Goal: Navigation & Orientation: Understand site structure

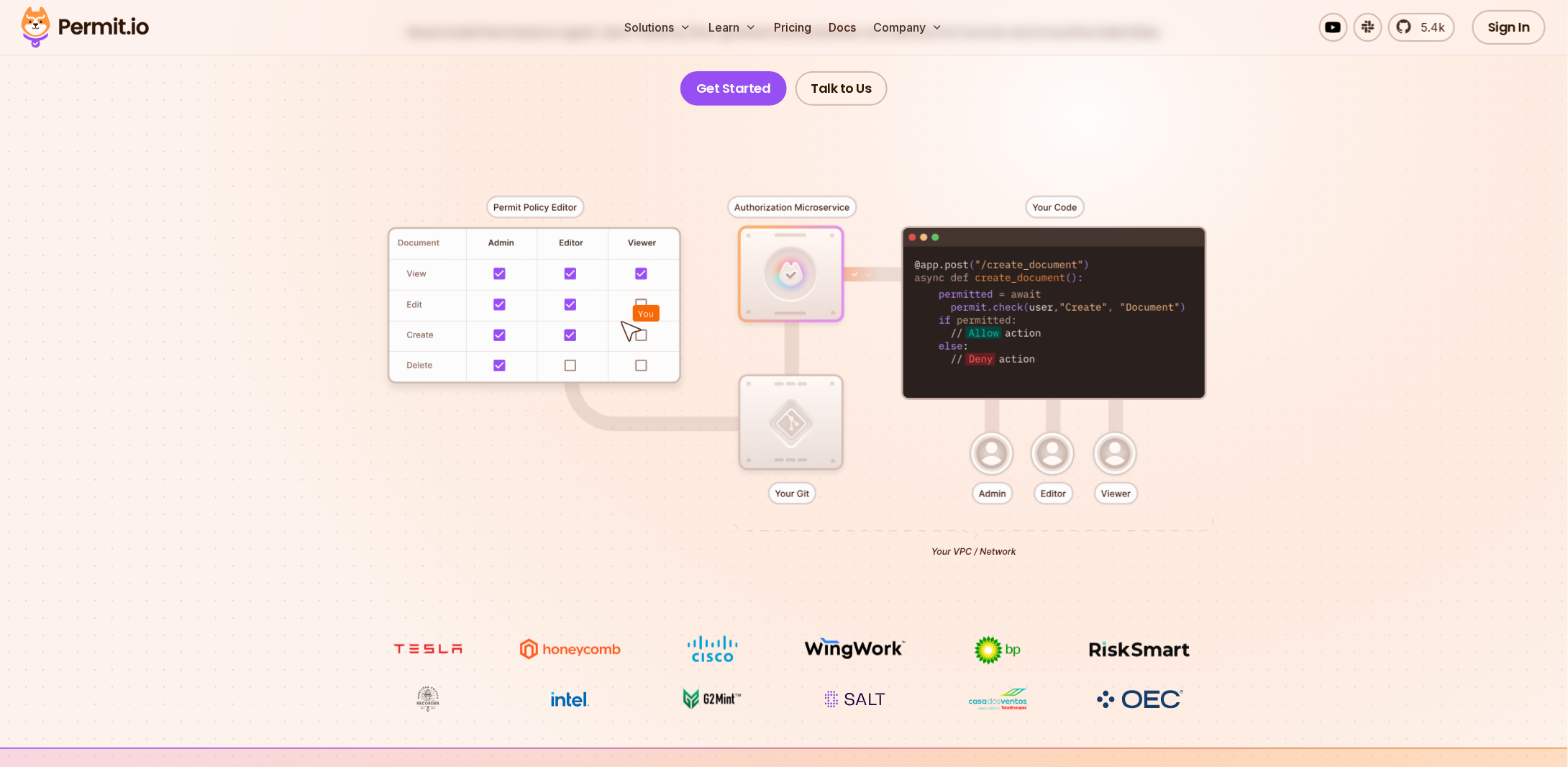
scroll to position [119, 0]
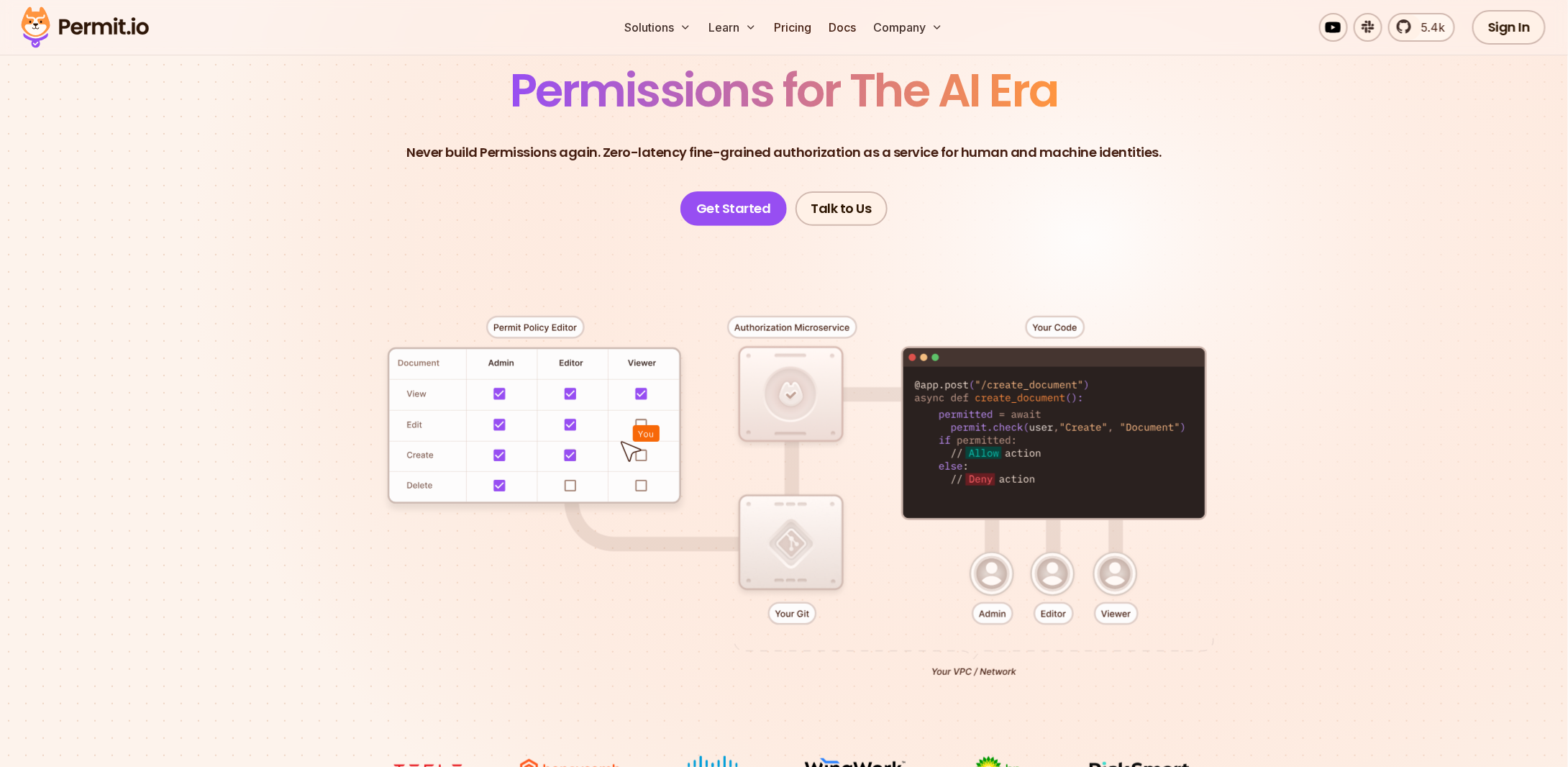
click at [501, 392] on div at bounding box center [784, 490] width 1007 height 529
click at [534, 325] on div at bounding box center [784, 490] width 1007 height 529
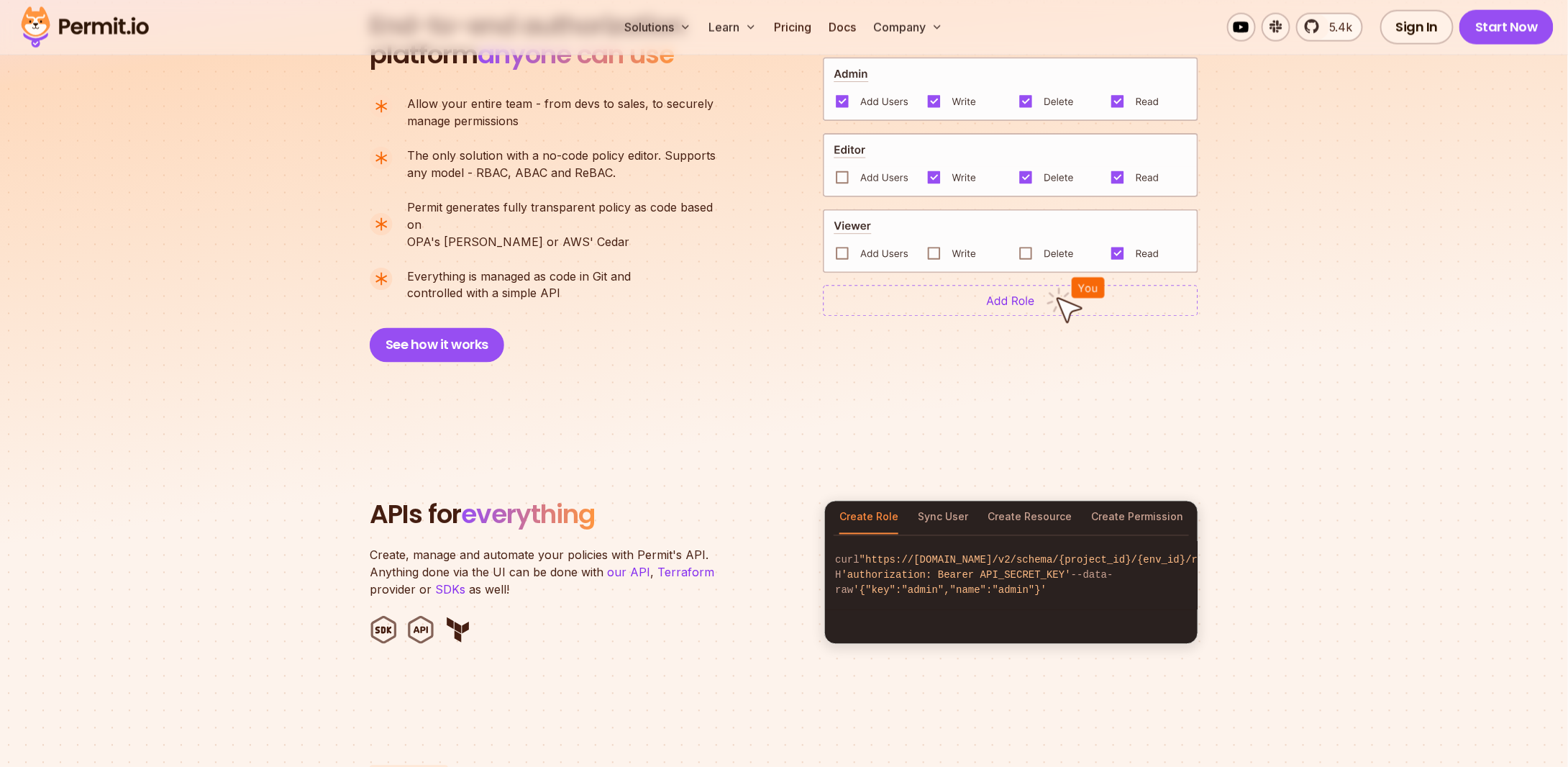
scroll to position [1319, 0]
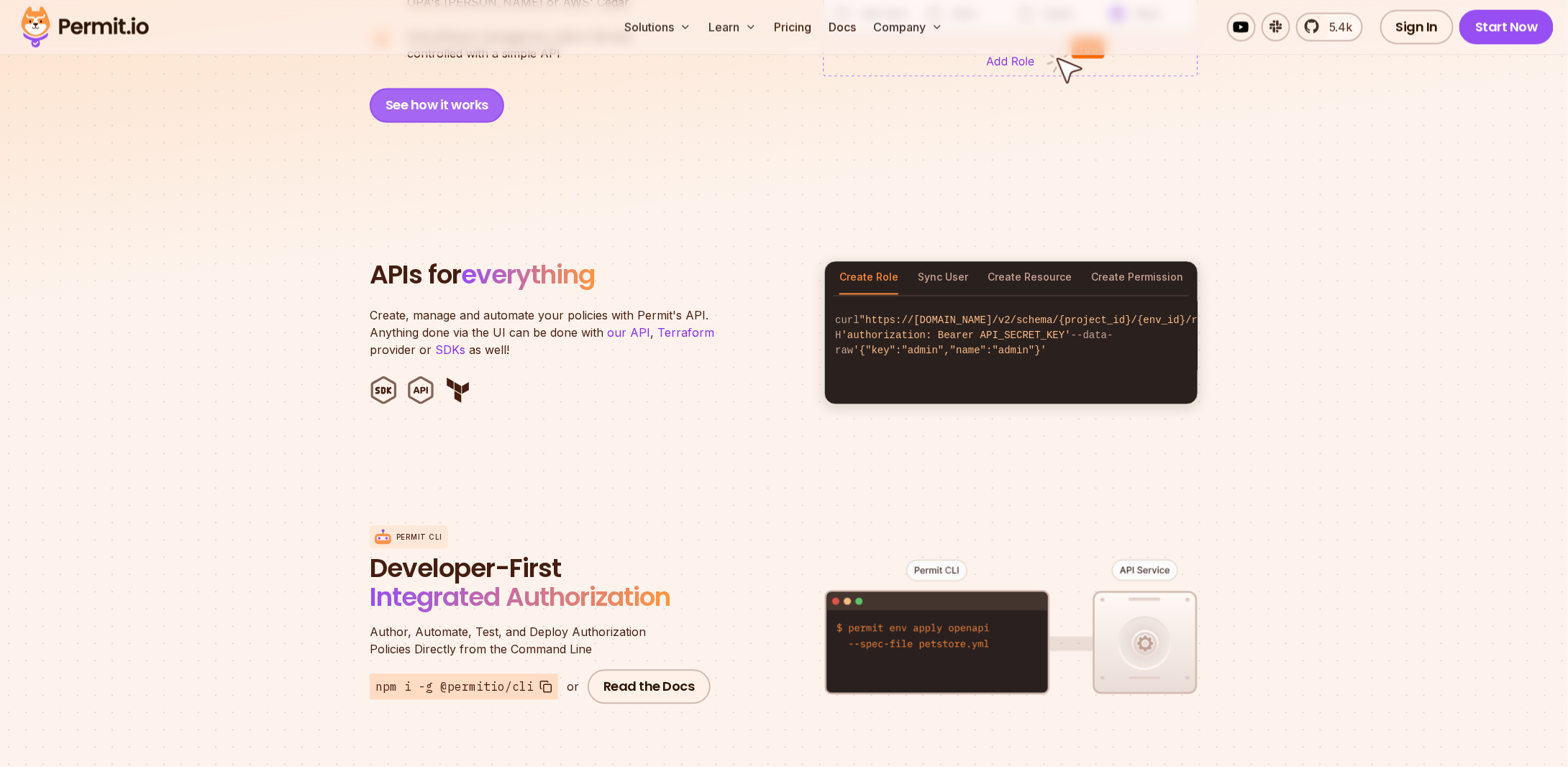
click at [440, 96] on button "See how it works" at bounding box center [437, 106] width 135 height 35
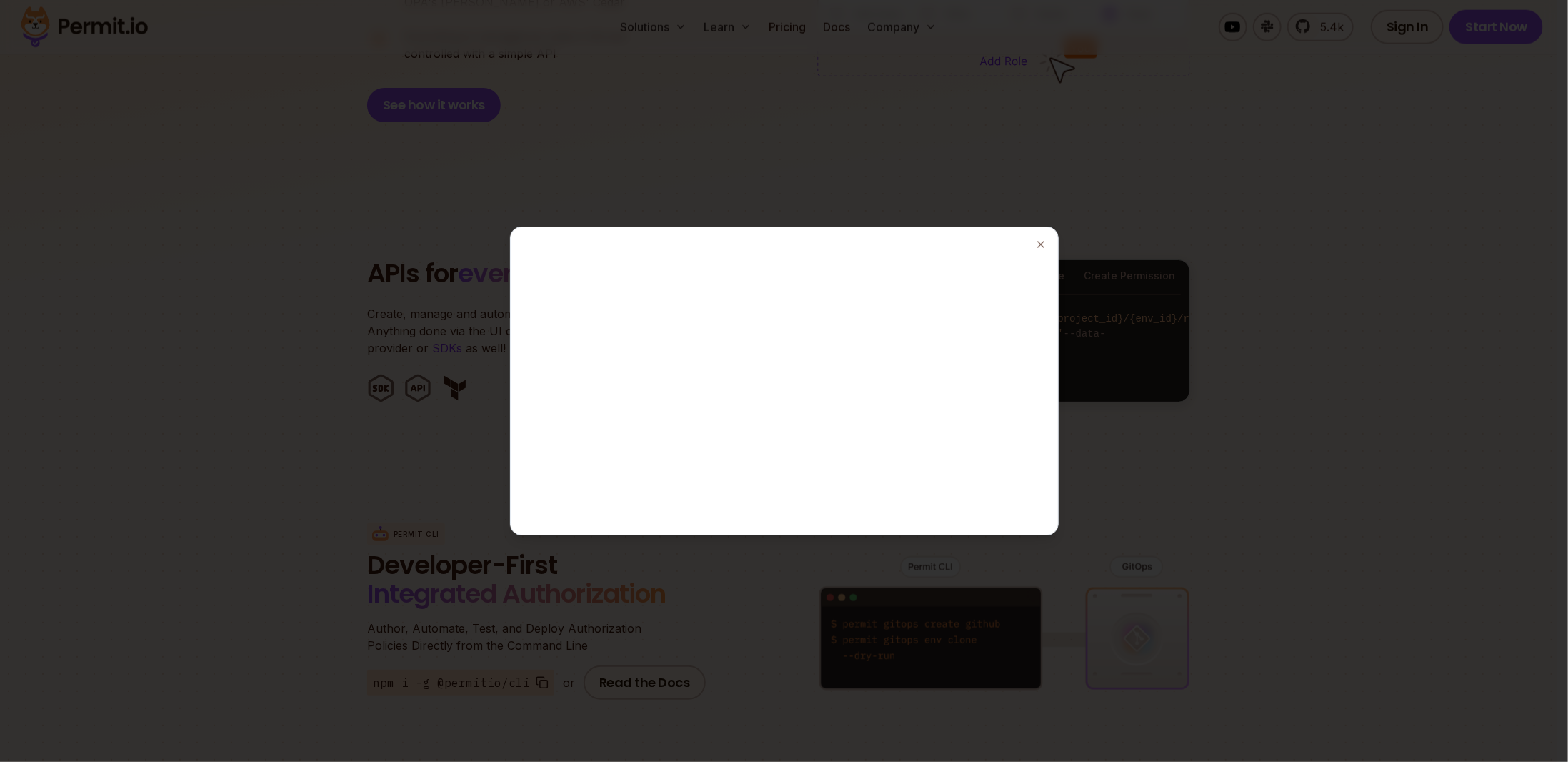
click at [1027, 138] on div at bounding box center [784, 381] width 1568 height 762
